Goal: Task Accomplishment & Management: Use online tool/utility

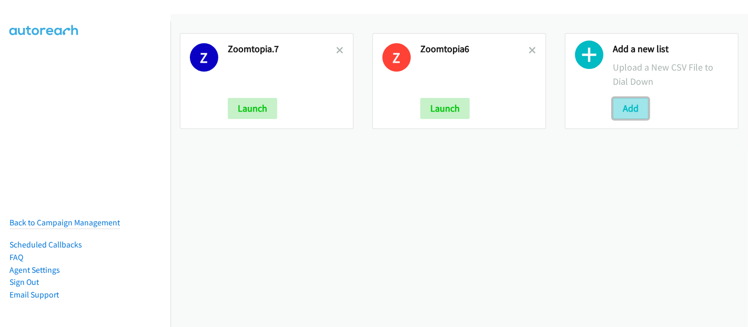
click at [621, 106] on button "Add" at bounding box center [631, 108] width 36 height 21
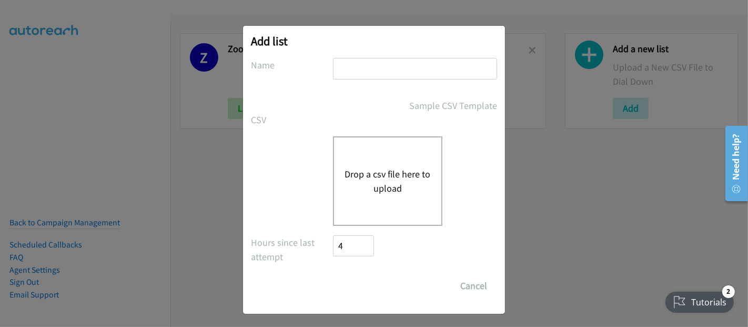
click at [370, 179] on button "Drop a csv file here to upload" at bounding box center [388, 181] width 86 height 28
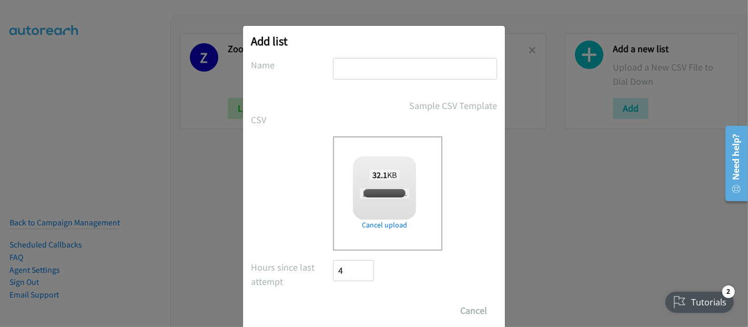
checkbox input "true"
click at [366, 72] on input "text" at bounding box center [415, 69] width 164 height 22
type input "Zoomtopia"
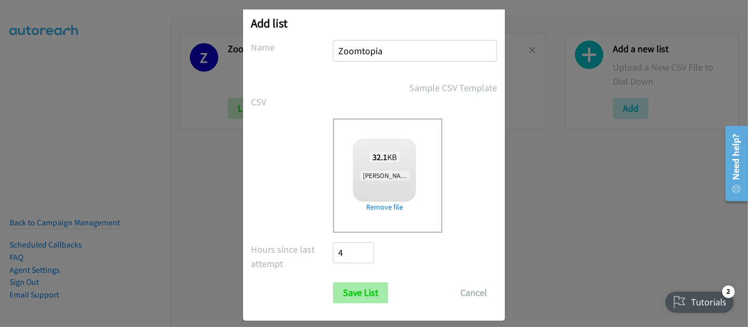
scroll to position [26, 0]
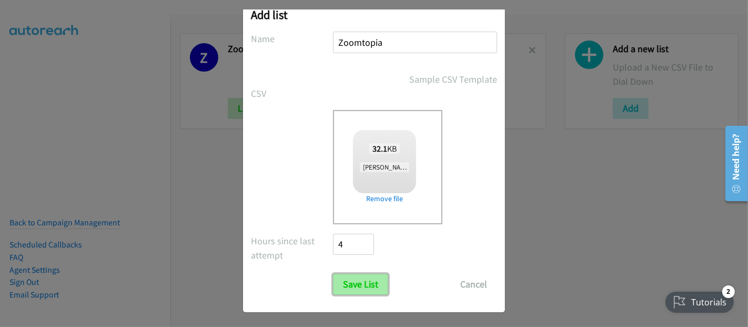
click at [359, 284] on input "Save List" at bounding box center [360, 284] width 55 height 21
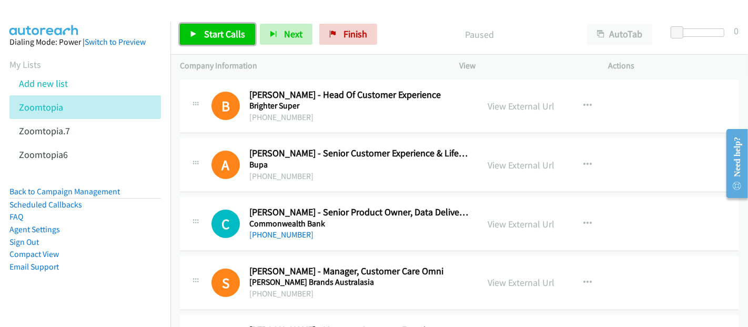
click at [234, 32] on span "Start Calls" at bounding box center [224, 34] width 41 height 12
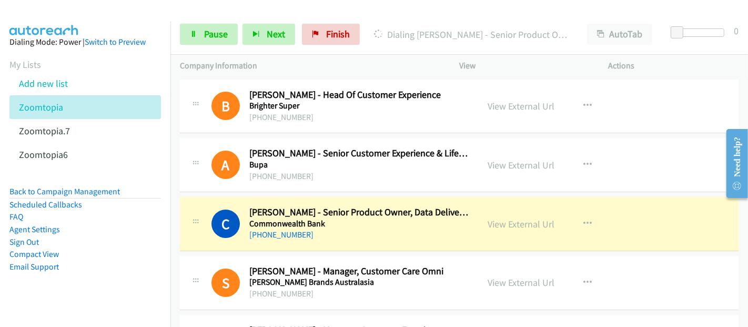
click at [284, 10] on div at bounding box center [369, 20] width 739 height 41
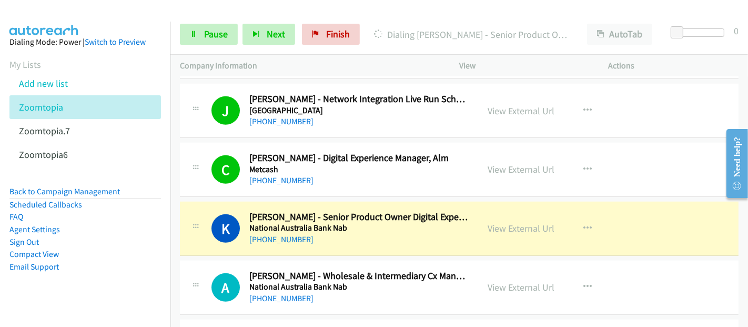
scroll to position [760, 0]
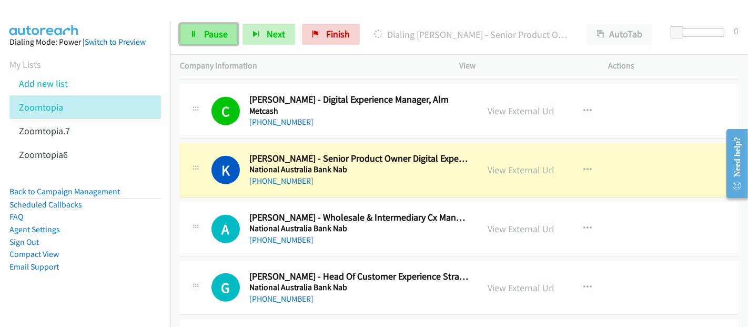
click at [218, 40] on link "Pause" at bounding box center [209, 34] width 58 height 21
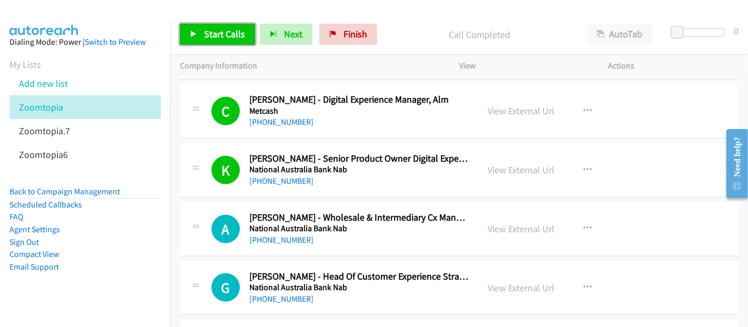
click at [219, 36] on span "Start Calls" at bounding box center [224, 34] width 41 height 12
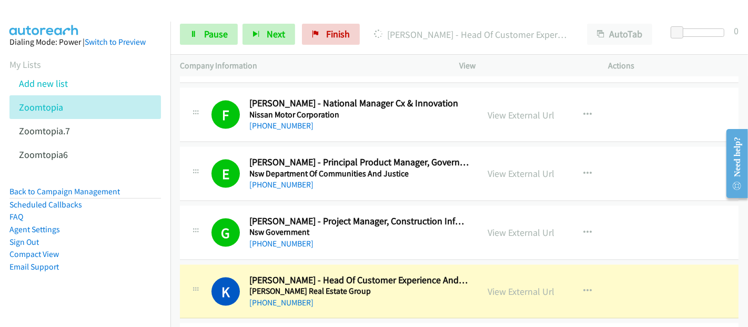
scroll to position [1461, 0]
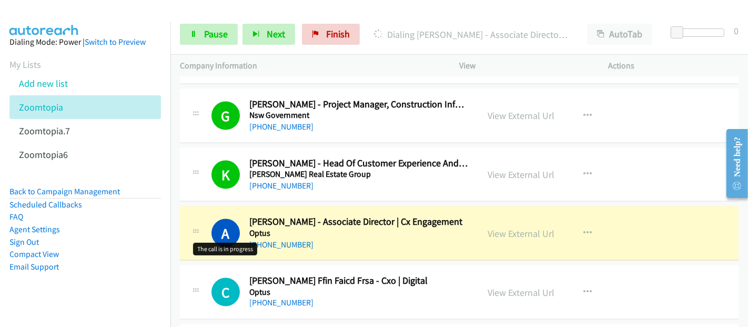
click at [212, 228] on h1 "A" at bounding box center [226, 233] width 28 height 28
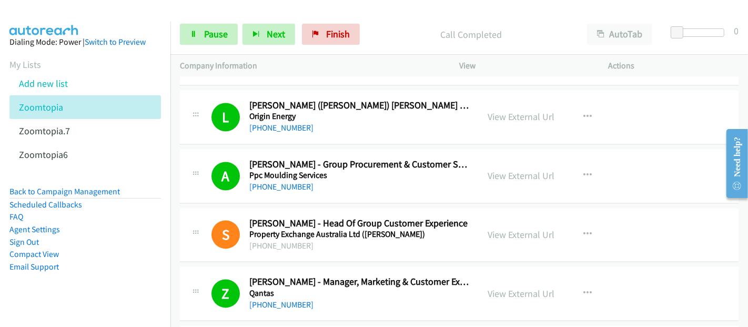
scroll to position [1870, 0]
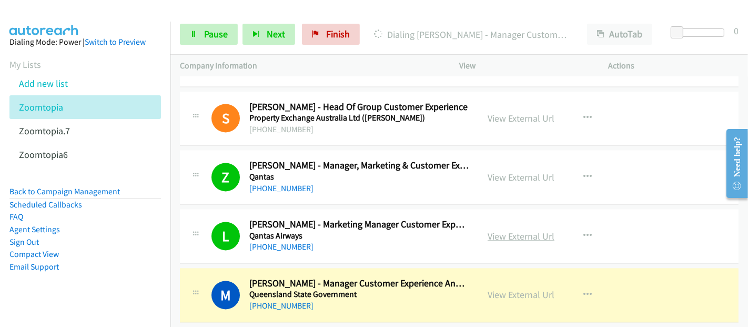
click at [496, 235] on link "View External Url" at bounding box center [521, 236] width 67 height 12
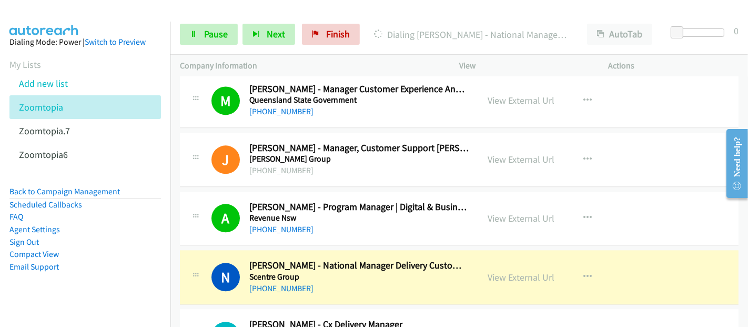
scroll to position [2221, 0]
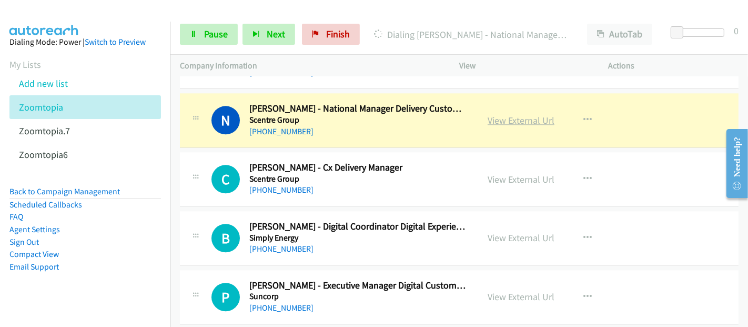
click at [522, 114] on link "View External Url" at bounding box center [521, 120] width 67 height 12
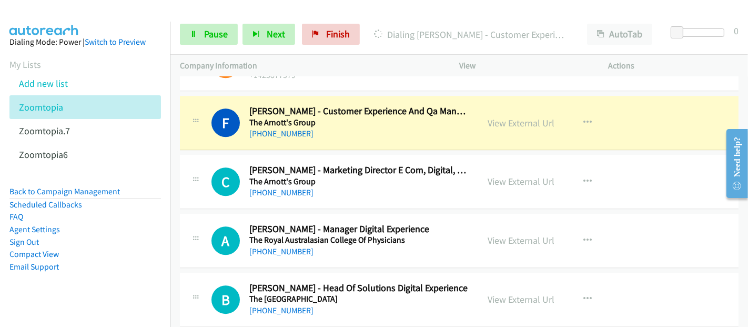
scroll to position [2572, 0]
click at [345, 127] on div "+61 2 9963 8013" at bounding box center [358, 133] width 219 height 13
click at [535, 117] on link "View External Url" at bounding box center [521, 123] width 67 height 12
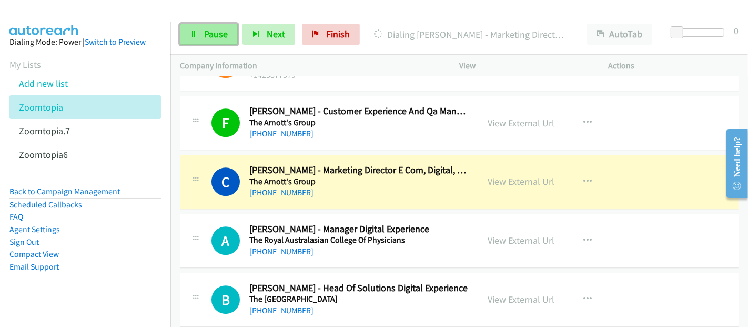
click at [212, 41] on link "Pause" at bounding box center [209, 34] width 58 height 21
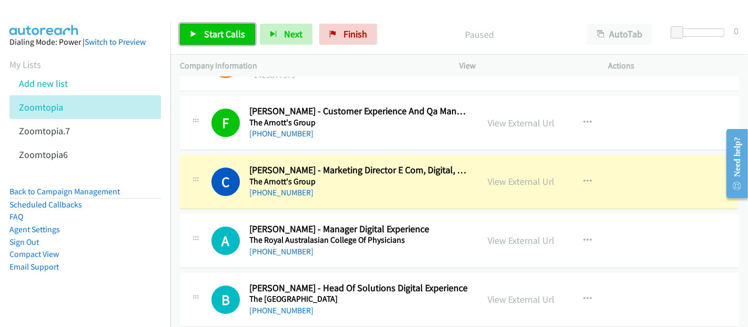
click at [228, 29] on span "Start Calls" at bounding box center [224, 34] width 41 height 12
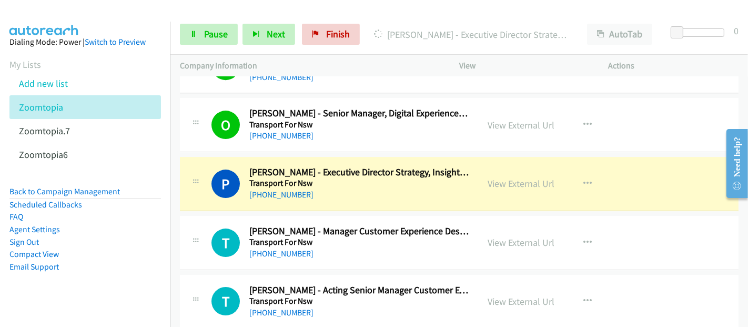
scroll to position [2981, 0]
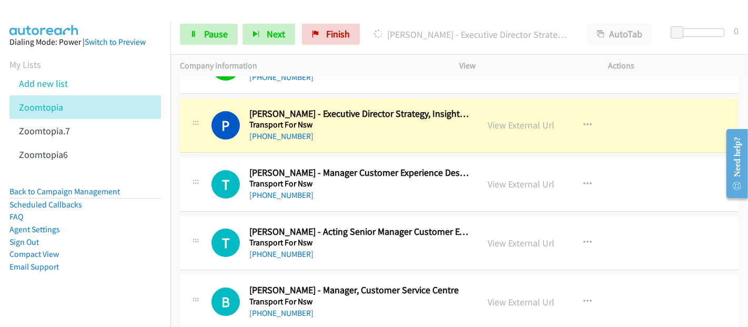
click at [336, 155] on td "T Callback Scheduled Tala Lock - Manager Customer Experience Design & Improveme…" at bounding box center [459, 184] width 578 height 59
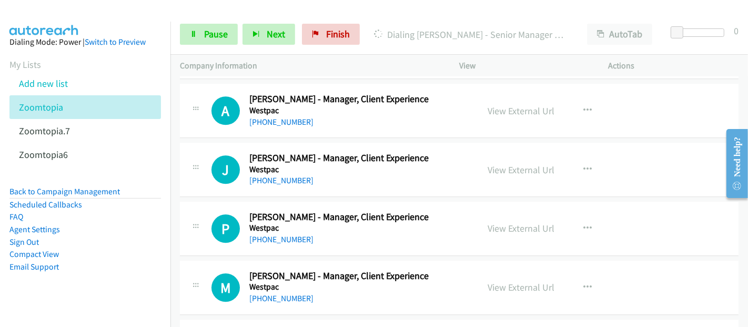
scroll to position [5729, 0]
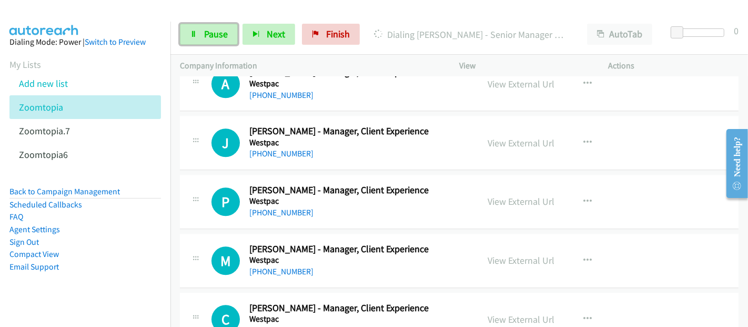
drag, startPoint x: 199, startPoint y: 35, endPoint x: 239, endPoint y: 44, distance: 41.1
click at [199, 35] on link "Pause" at bounding box center [209, 34] width 58 height 21
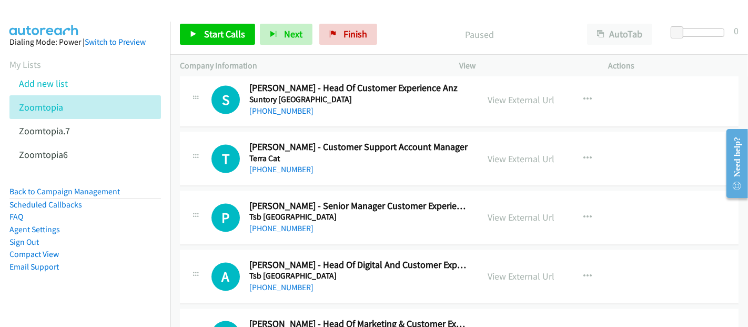
scroll to position [8646, 0]
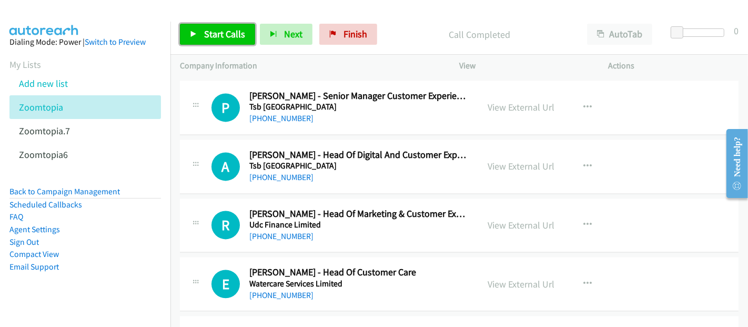
click at [204, 28] on span "Start Calls" at bounding box center [224, 34] width 41 height 12
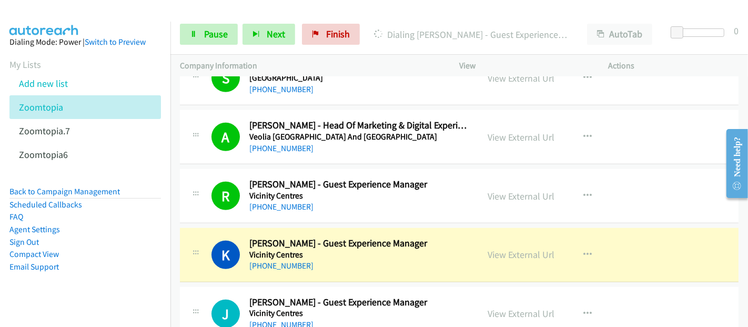
scroll to position [4204, 0]
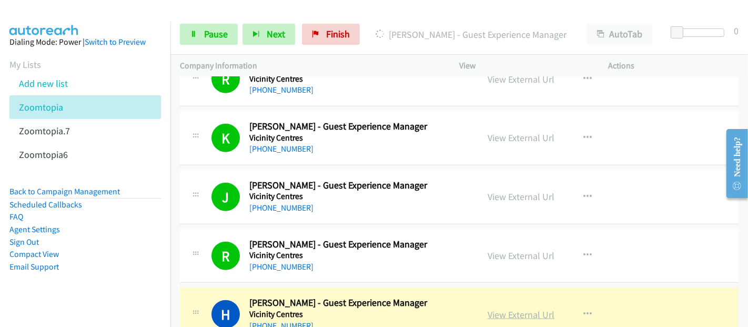
click at [505, 308] on link "View External Url" at bounding box center [521, 314] width 67 height 12
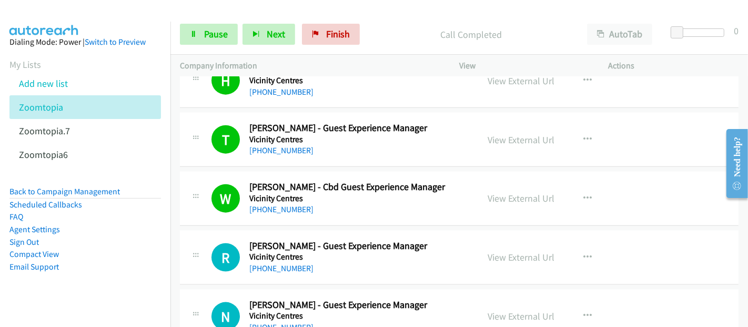
scroll to position [4555, 0]
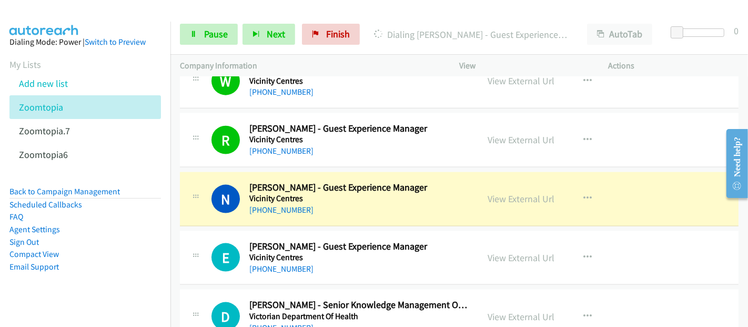
click at [450, 204] on div "+61 478 969 410" at bounding box center [358, 210] width 219 height 13
click at [522, 193] on link "View External Url" at bounding box center [521, 199] width 67 height 12
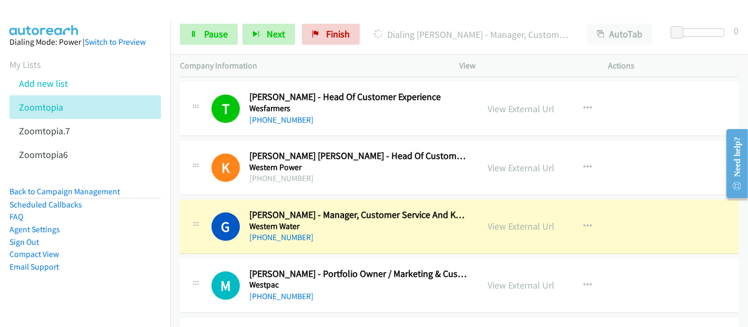
scroll to position [5431, 0]
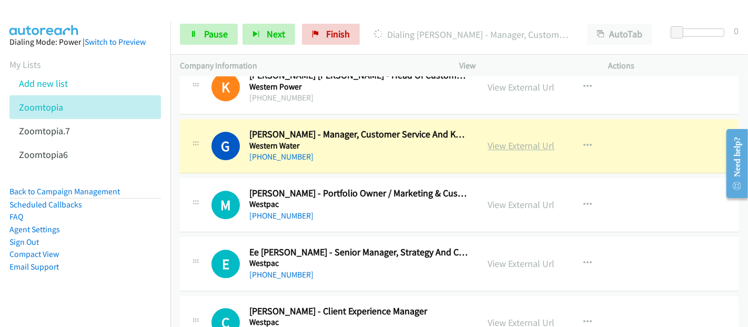
click at [500, 139] on link "View External Url" at bounding box center [521, 145] width 67 height 12
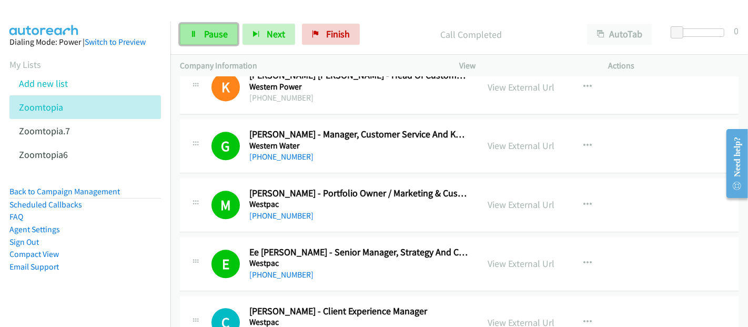
click at [195, 38] on link "Pause" at bounding box center [209, 34] width 58 height 21
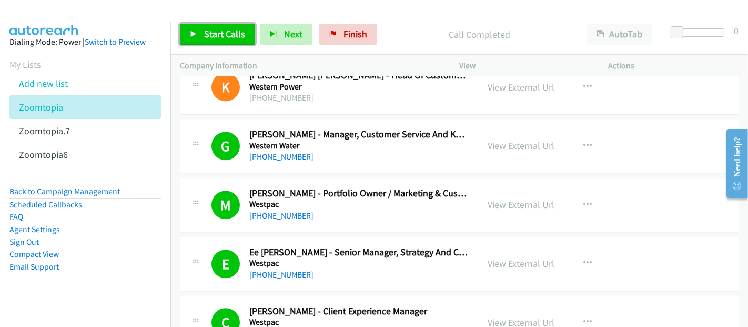
click at [223, 39] on span "Start Calls" at bounding box center [224, 34] width 41 height 12
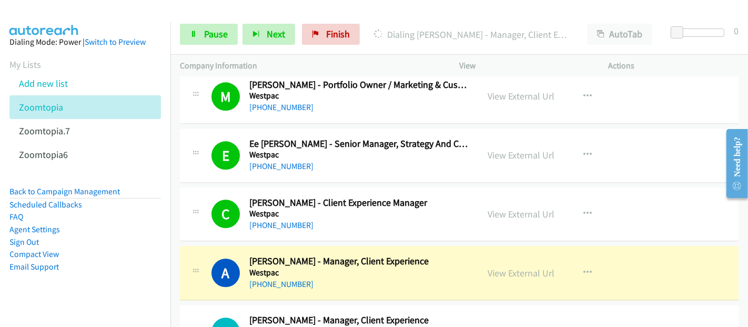
scroll to position [5607, 0]
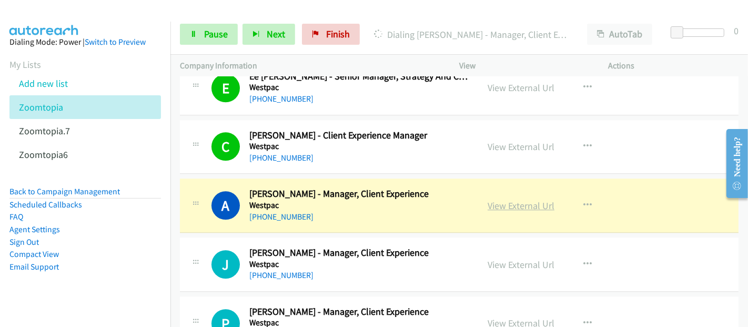
click at [504, 199] on link "View External Url" at bounding box center [521, 205] width 67 height 12
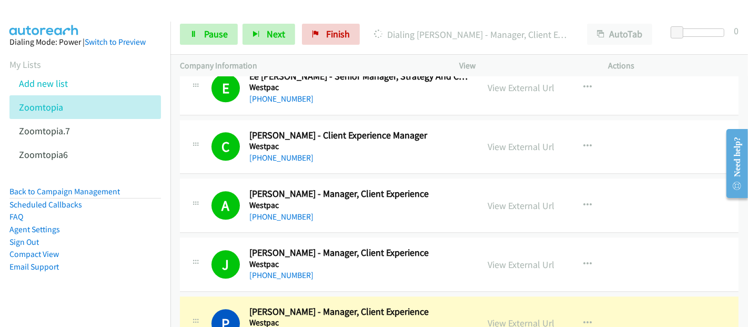
scroll to position [5782, 0]
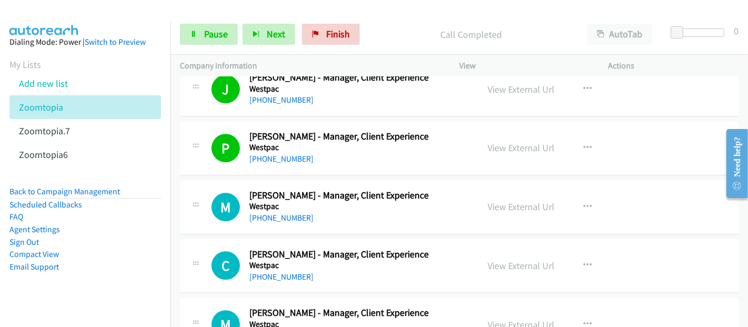
click at [357, 307] on h2 "Michael Wray - Manager, Client Experience" at bounding box center [358, 313] width 219 height 12
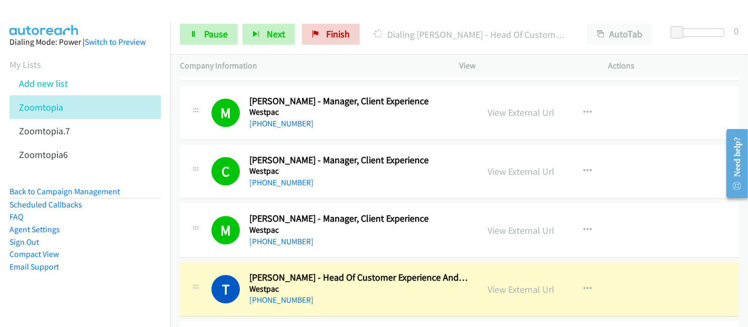
scroll to position [5957, 0]
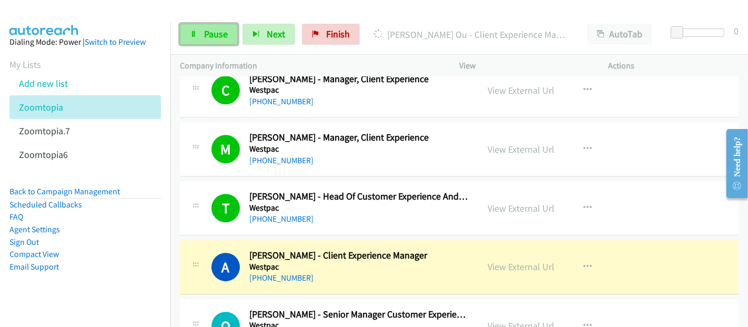
drag, startPoint x: 217, startPoint y: 29, endPoint x: 235, endPoint y: 43, distance: 22.9
click at [217, 29] on span "Pause" at bounding box center [216, 34] width 24 height 12
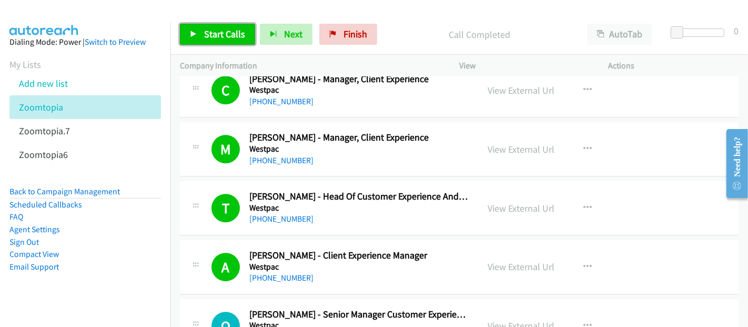
click at [204, 36] on span "Start Calls" at bounding box center [224, 34] width 41 height 12
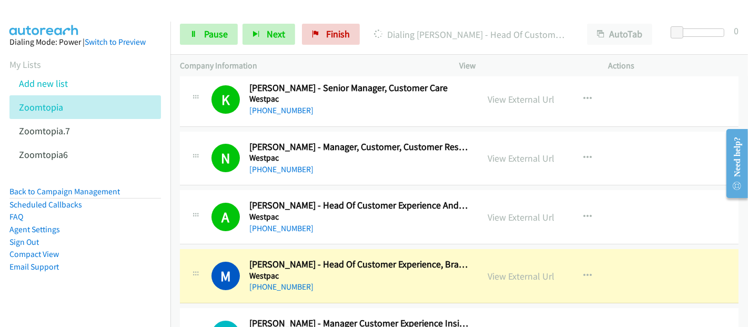
scroll to position [6600, 0]
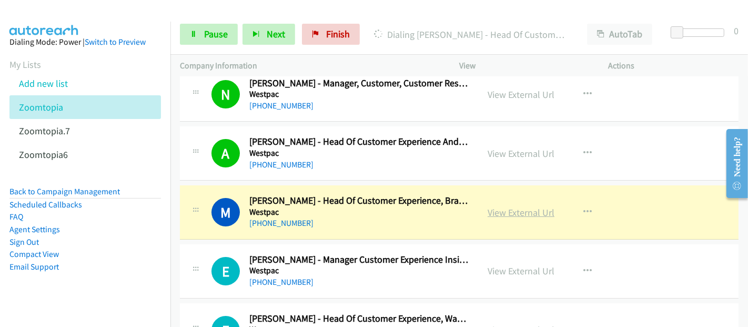
click at [505, 206] on link "View External Url" at bounding box center [521, 212] width 67 height 12
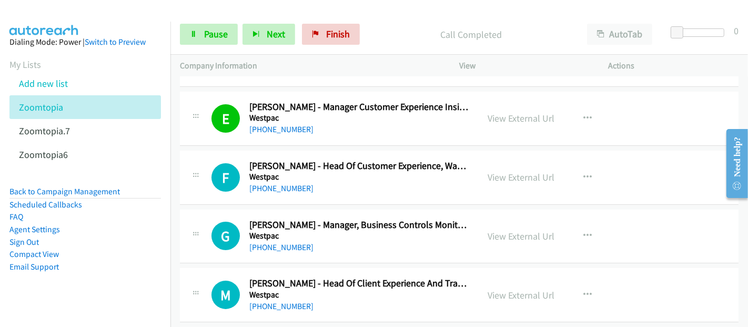
scroll to position [6776, 0]
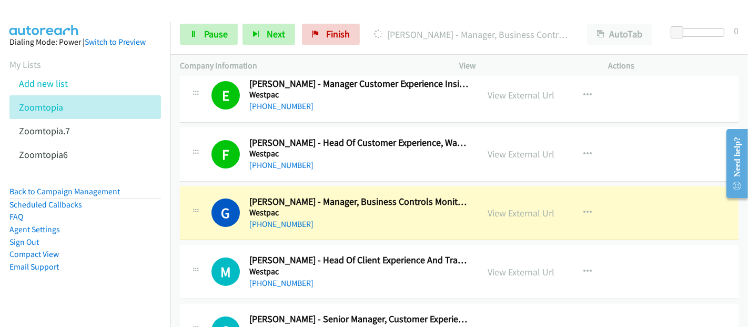
click at [397, 212] on div "G Callback Scheduled Garth Elliss - Manager, Business Controls Monitoring, Cust…" at bounding box center [459, 213] width 559 height 54
click at [503, 207] on link "View External Url" at bounding box center [521, 213] width 67 height 12
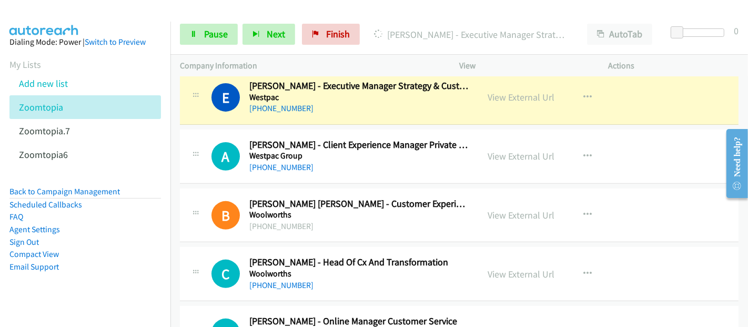
scroll to position [7010, 0]
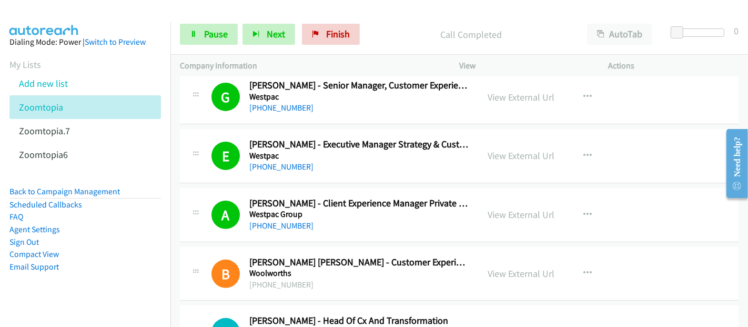
click at [334, 315] on h2 "Chris Gill - Head Of Cx And Transformation" at bounding box center [358, 321] width 219 height 12
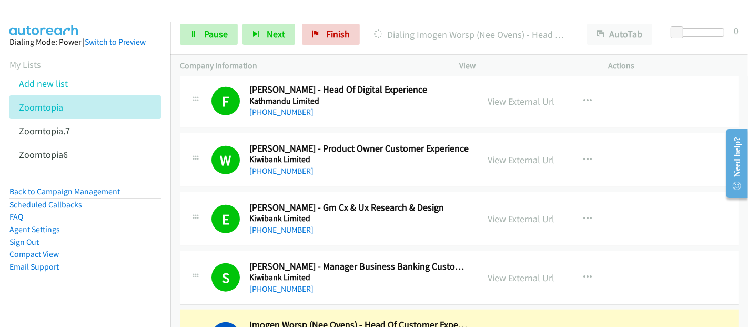
scroll to position [7770, 0]
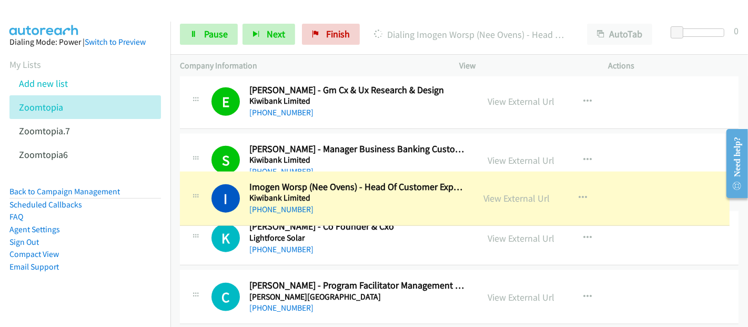
drag, startPoint x: 428, startPoint y: 196, endPoint x: 367, endPoint y: 187, distance: 61.7
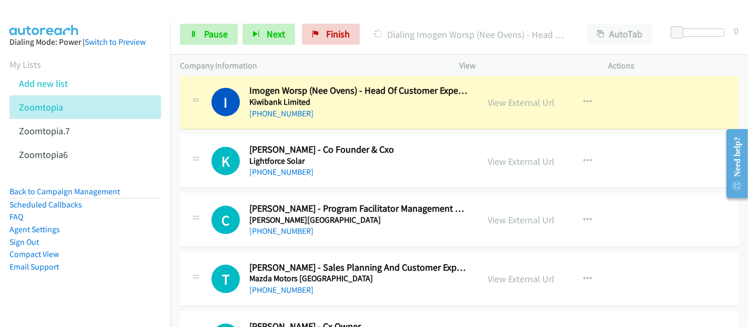
scroll to position [7828, 0]
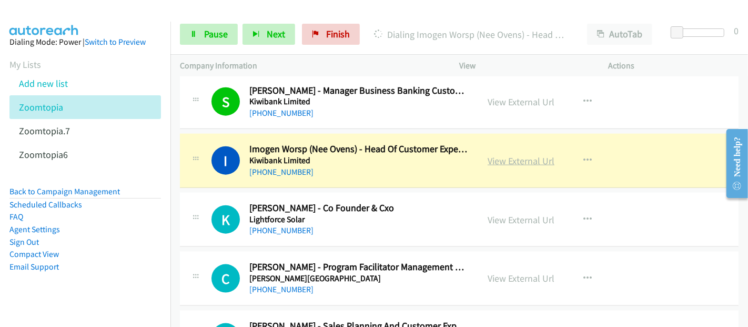
click at [509, 155] on link "View External Url" at bounding box center [521, 161] width 67 height 12
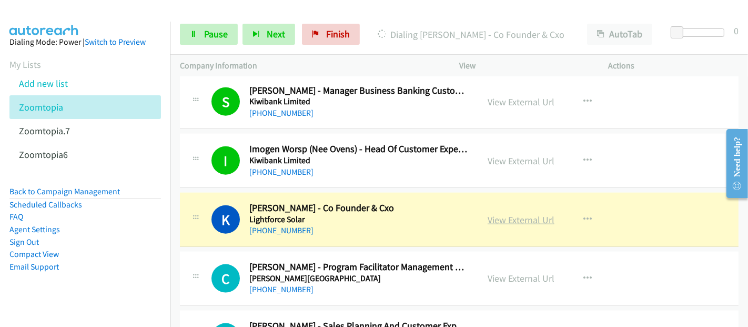
click at [533, 214] on link "View External Url" at bounding box center [521, 220] width 67 height 12
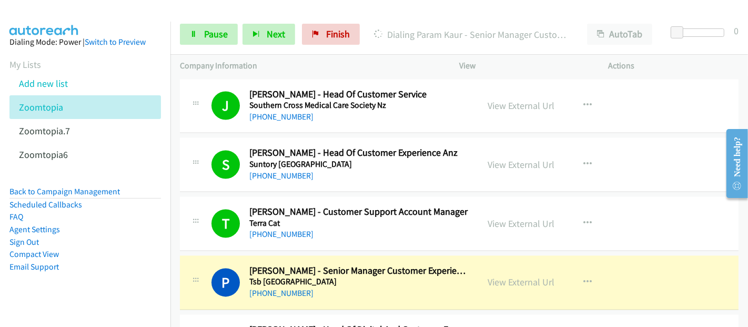
scroll to position [8588, 0]
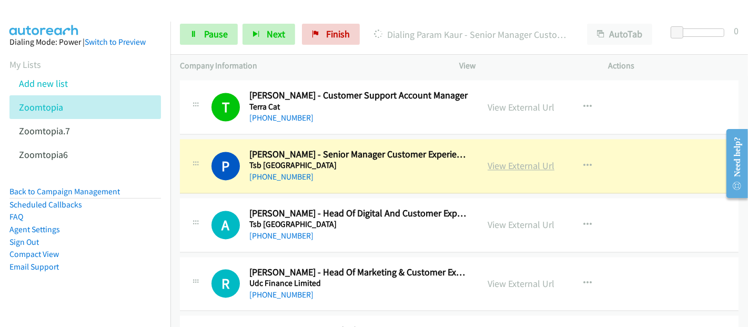
click at [500, 159] on link "View External Url" at bounding box center [521, 165] width 67 height 12
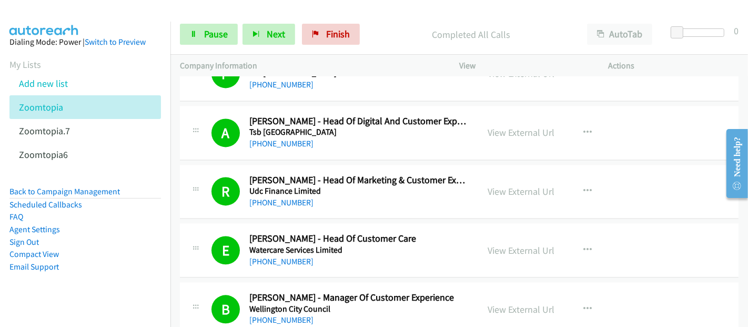
scroll to position [8682, 0]
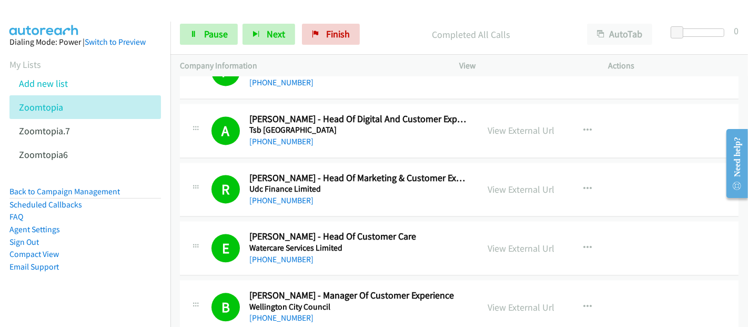
click at [477, 19] on div "Start Calls Pause Next Finish Completed All Calls AutoTab AutoTab 0" at bounding box center [459, 34] width 578 height 41
click at [267, 38] on span "Next" at bounding box center [276, 34] width 18 height 12
click at [266, 26] on button "Next" at bounding box center [269, 34] width 53 height 21
click at [284, 35] on button "Next" at bounding box center [269, 34] width 53 height 21
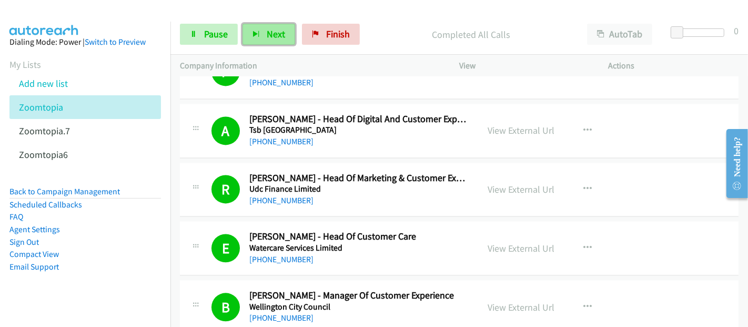
click at [284, 35] on button "Next" at bounding box center [269, 34] width 53 height 21
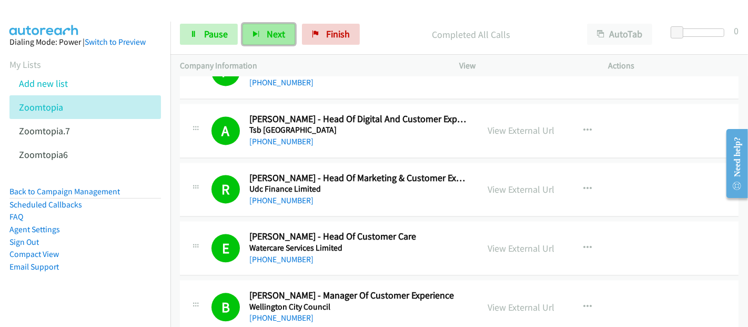
click at [284, 35] on button "Next" at bounding box center [269, 34] width 53 height 21
click at [280, 36] on span "Next" at bounding box center [276, 34] width 18 height 12
